Goal: Transaction & Acquisition: Purchase product/service

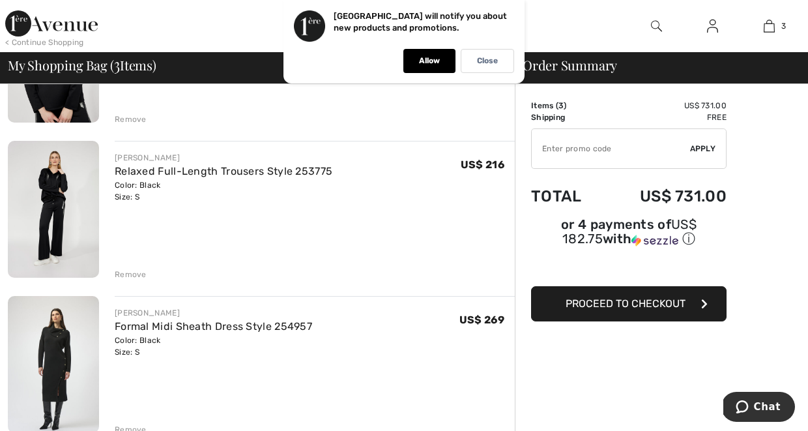
scroll to position [207, 0]
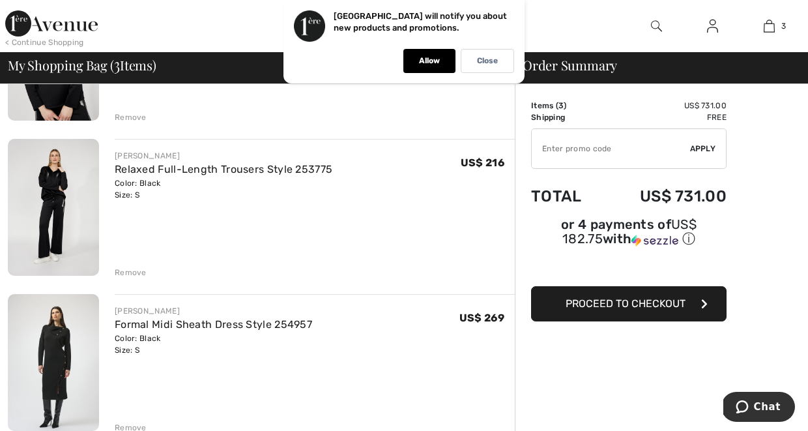
click at [57, 361] on img at bounding box center [53, 362] width 91 height 137
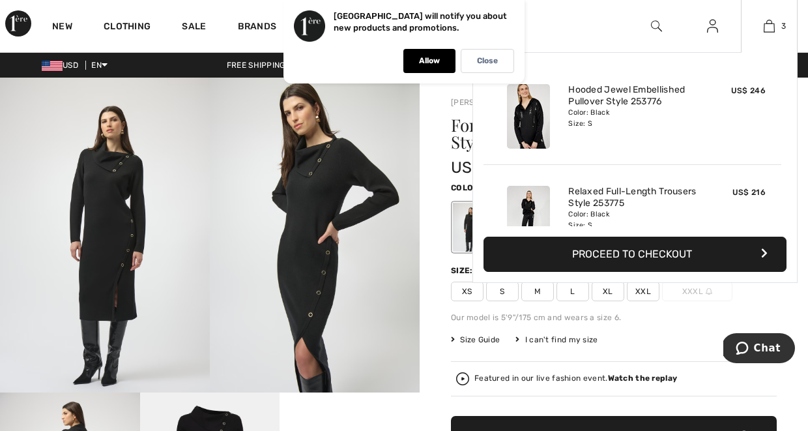
click at [530, 117] on img at bounding box center [528, 116] width 43 height 64
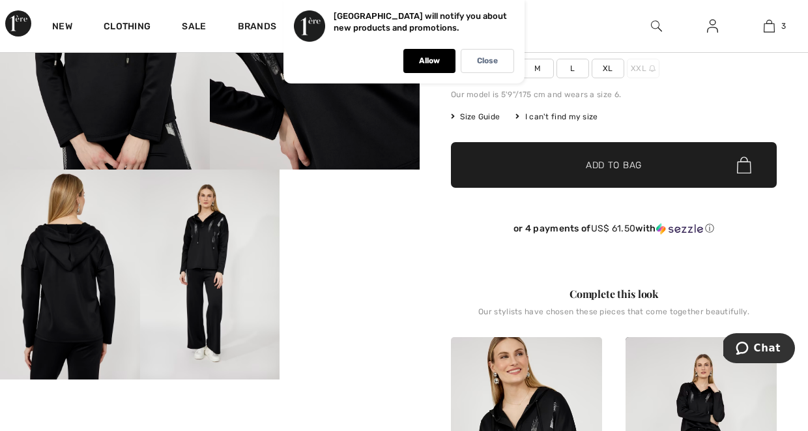
scroll to position [215, 0]
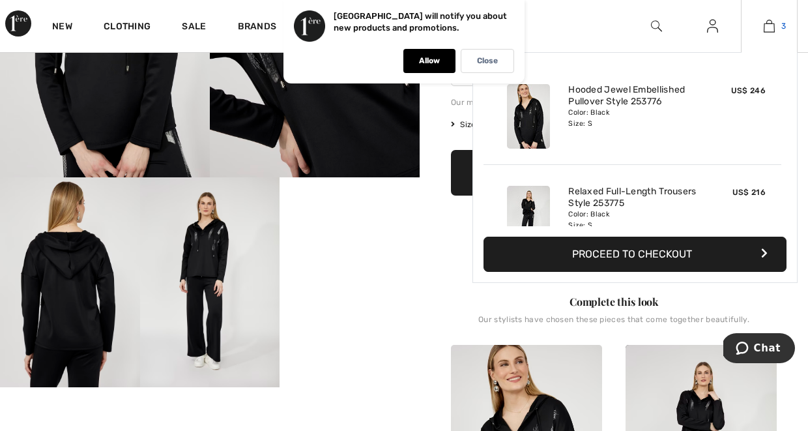
click at [771, 26] on img at bounding box center [768, 26] width 11 height 16
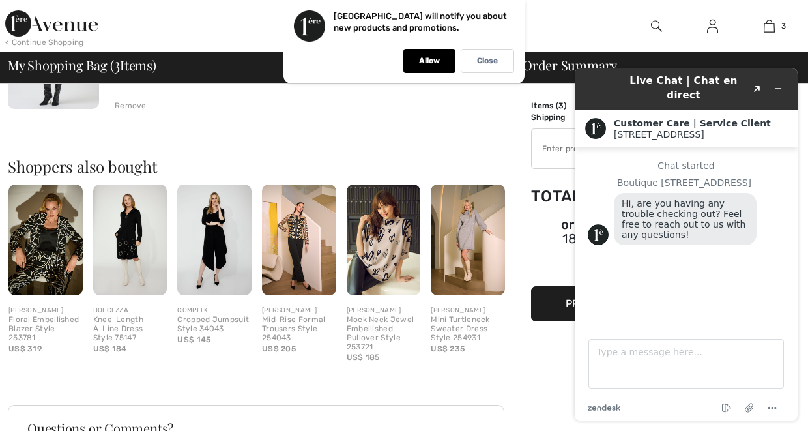
scroll to position [528, 0]
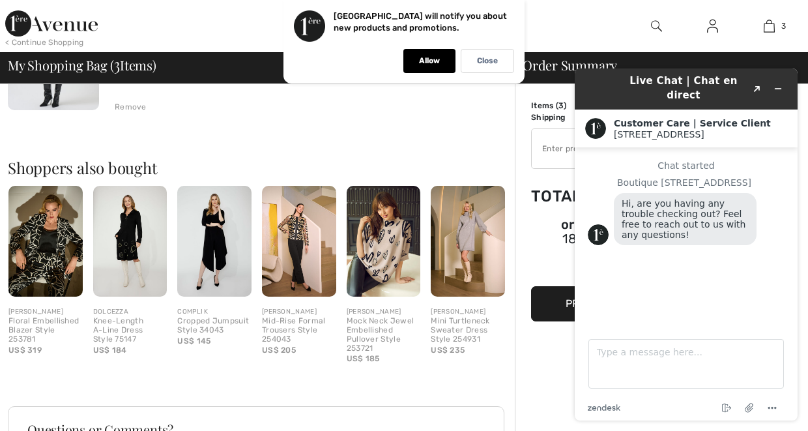
click at [140, 270] on img at bounding box center [130, 241] width 74 height 111
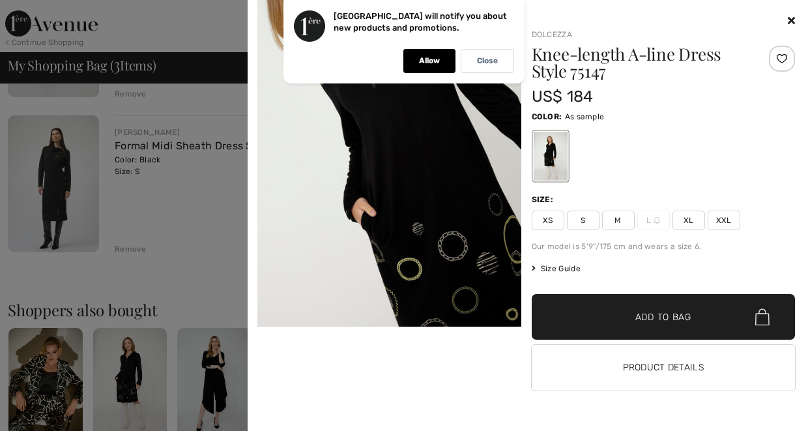
scroll to position [520, 0]
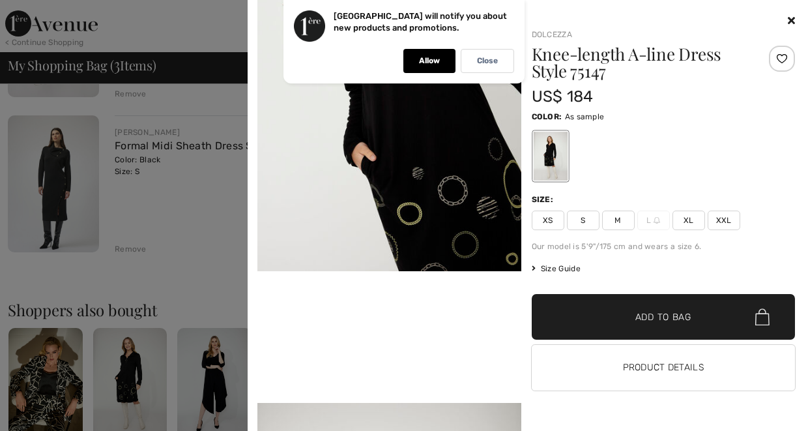
click at [791, 17] on icon at bounding box center [791, 20] width 7 height 10
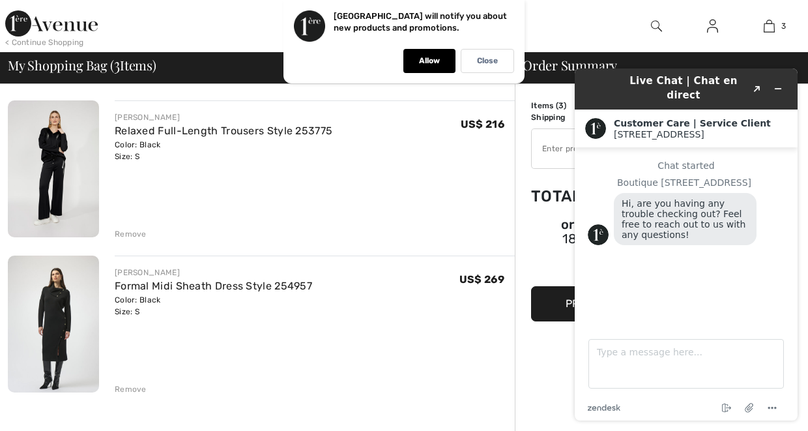
scroll to position [244, 0]
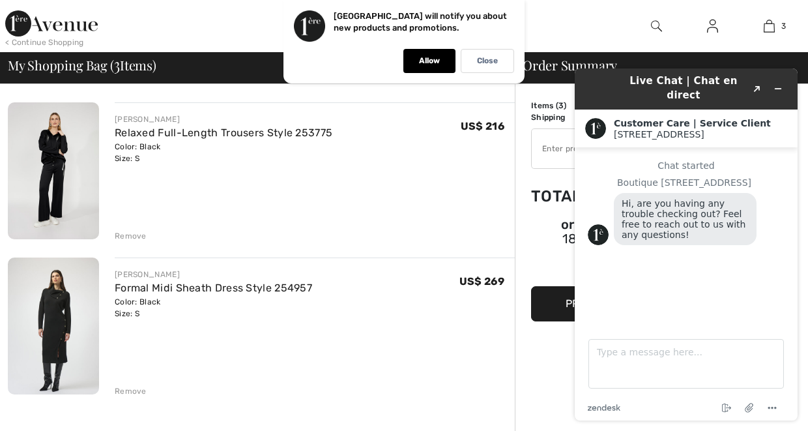
click at [59, 336] on img at bounding box center [53, 325] width 91 height 137
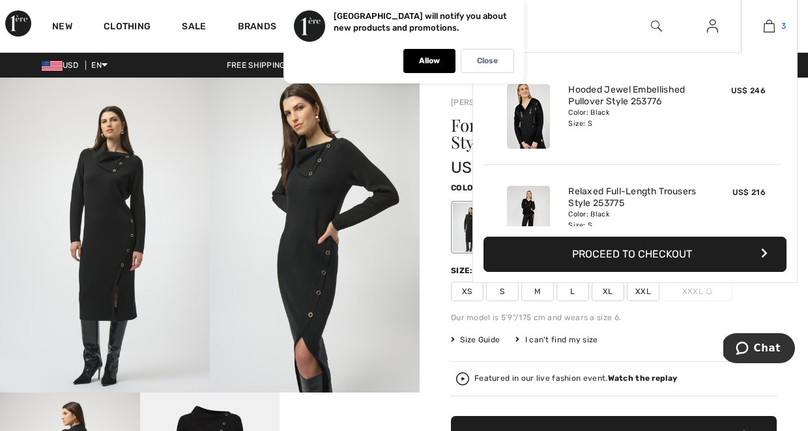
click at [769, 25] on img at bounding box center [768, 26] width 11 height 16
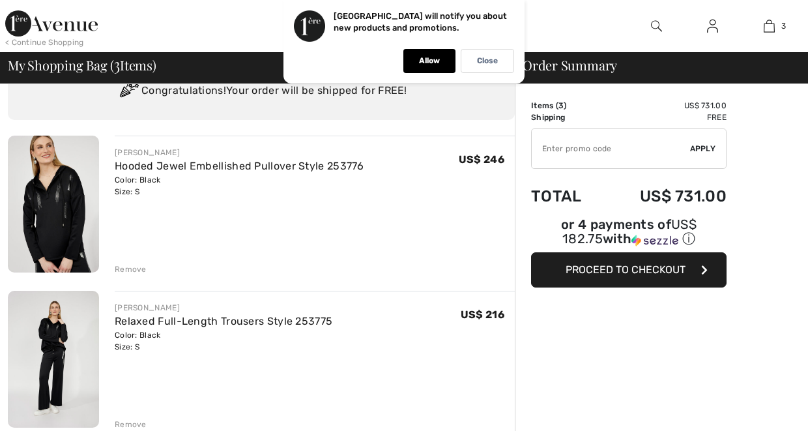
scroll to position [60, 0]
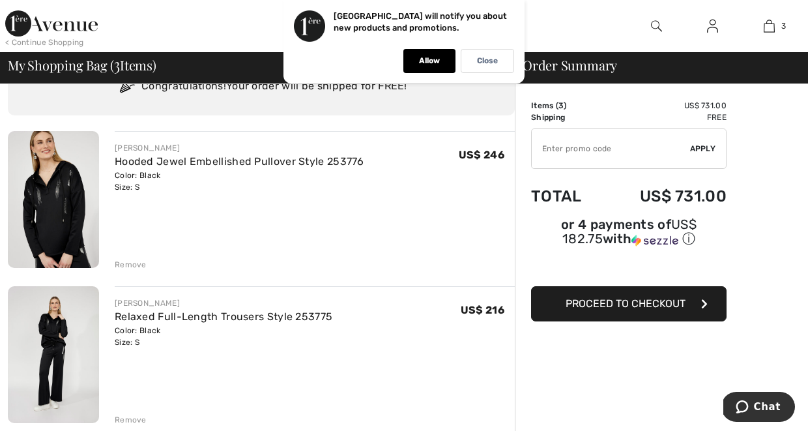
click at [72, 197] on img at bounding box center [53, 199] width 91 height 137
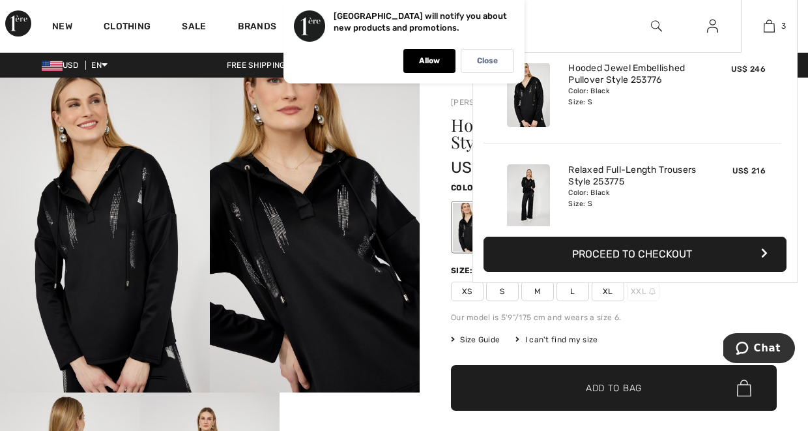
scroll to position [22, 0]
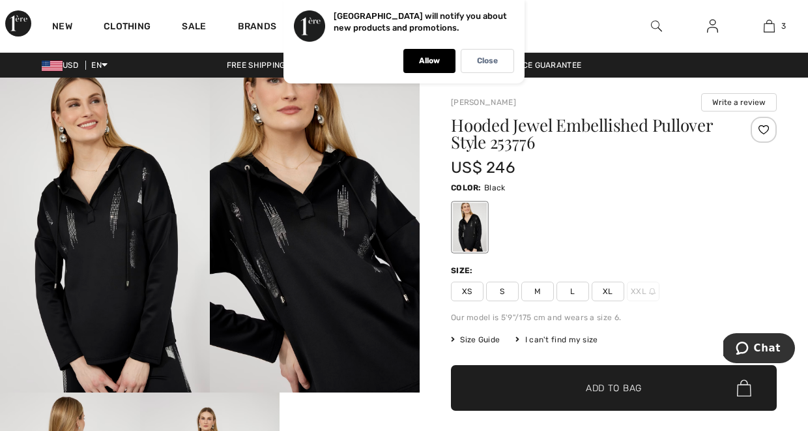
click at [337, 236] on img at bounding box center [315, 235] width 210 height 315
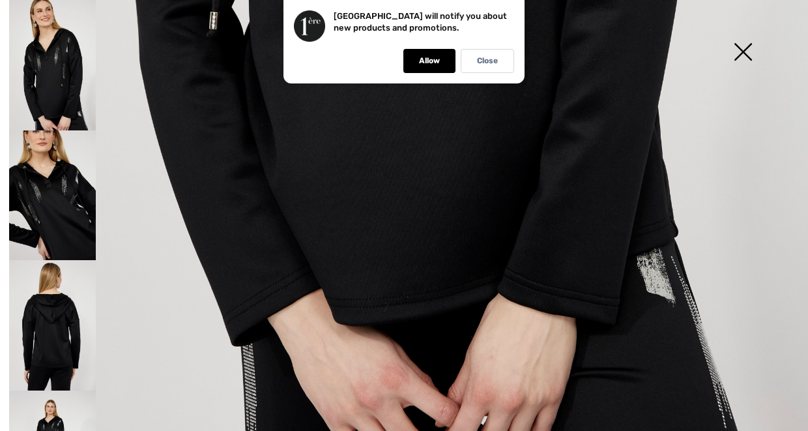
scroll to position [781, 0]
click at [490, 62] on p "Close" at bounding box center [487, 61] width 21 height 10
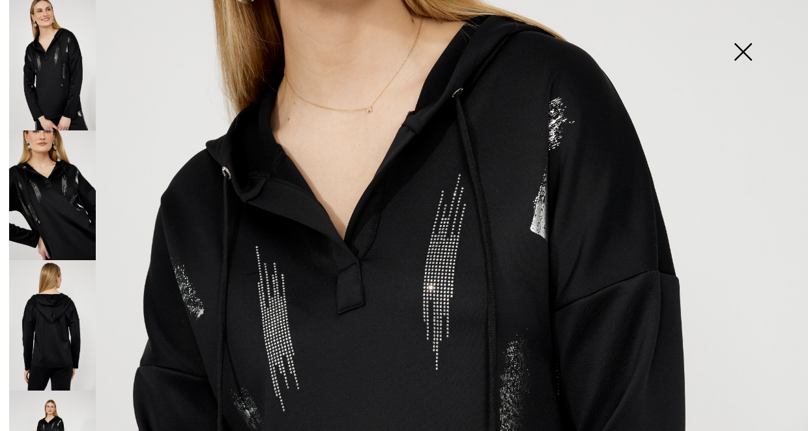
scroll to position [227, 0]
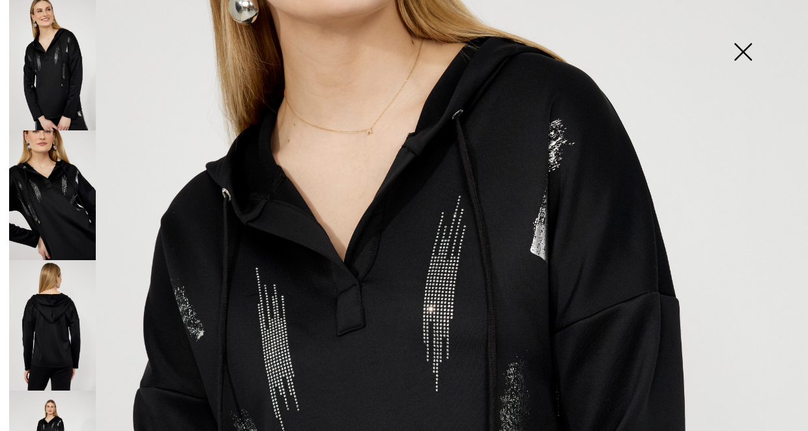
click at [744, 50] on img at bounding box center [742, 53] width 65 height 67
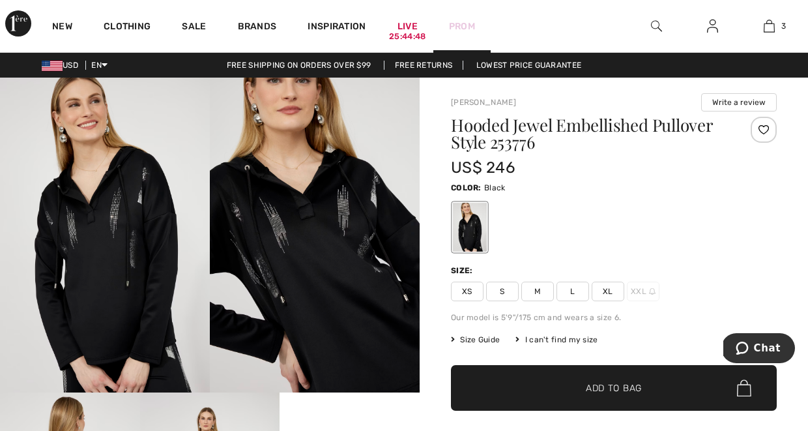
click at [466, 23] on link "Prom" at bounding box center [462, 27] width 26 height 14
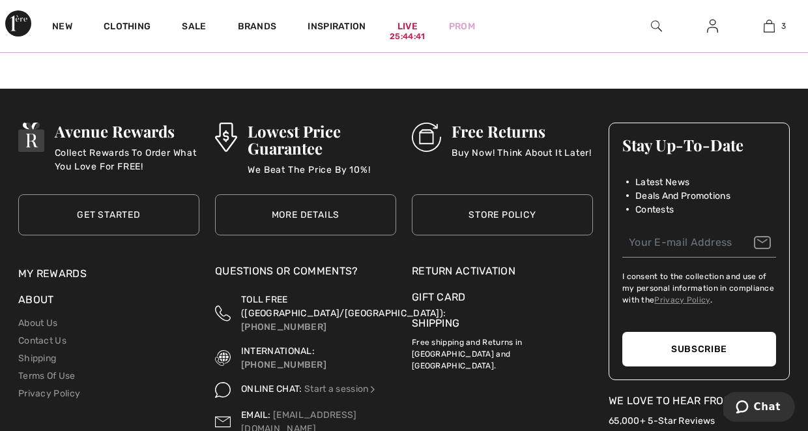
scroll to position [1194, 0]
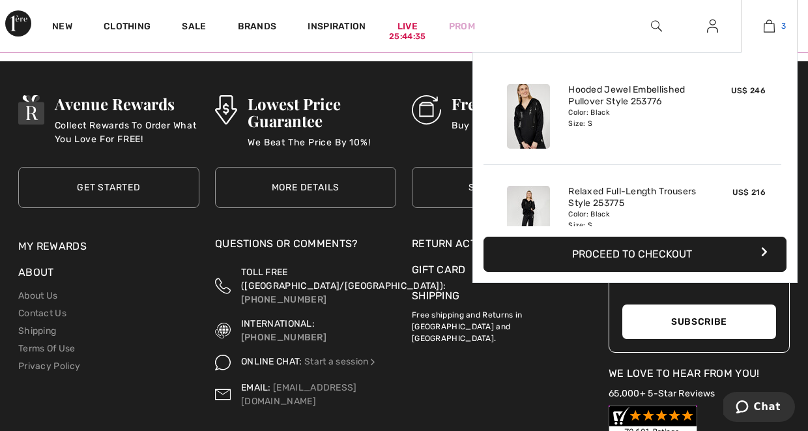
click at [769, 22] on img at bounding box center [768, 26] width 11 height 16
